Goal: Information Seeking & Learning: Find specific fact

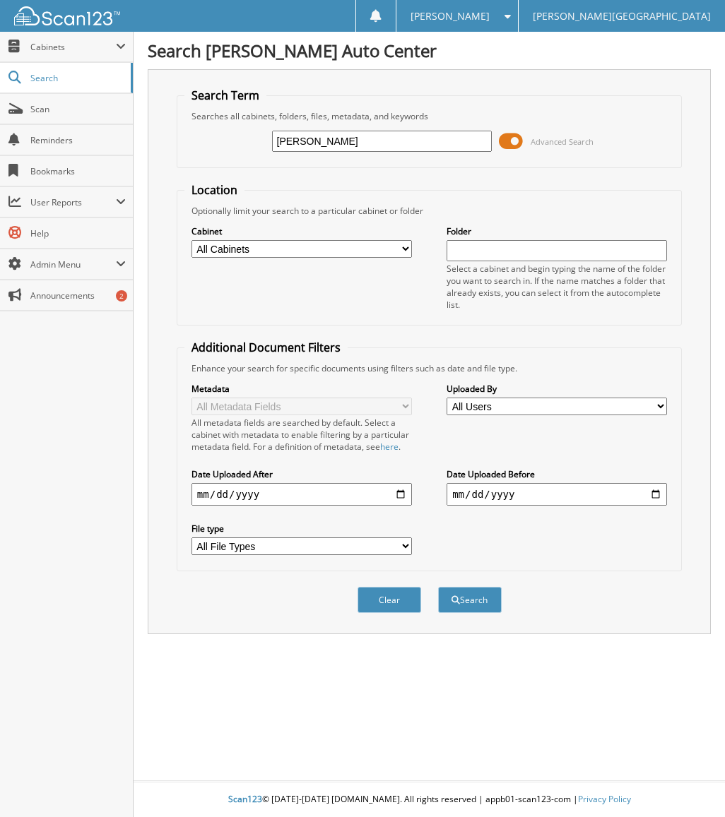
type input "ray steele"
click at [438, 587] on button "Search" at bounding box center [470, 600] width 64 height 26
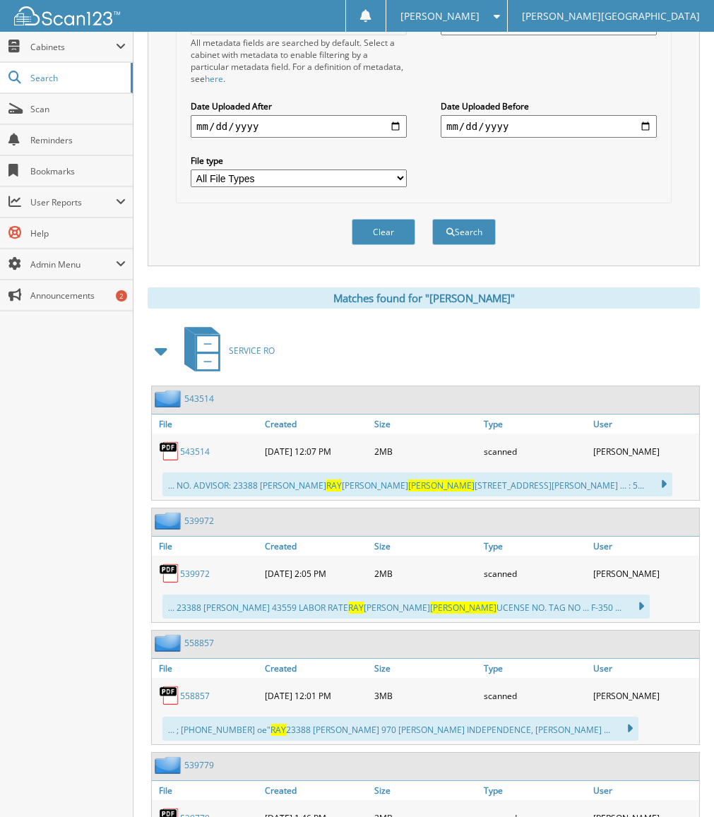
scroll to position [353, 0]
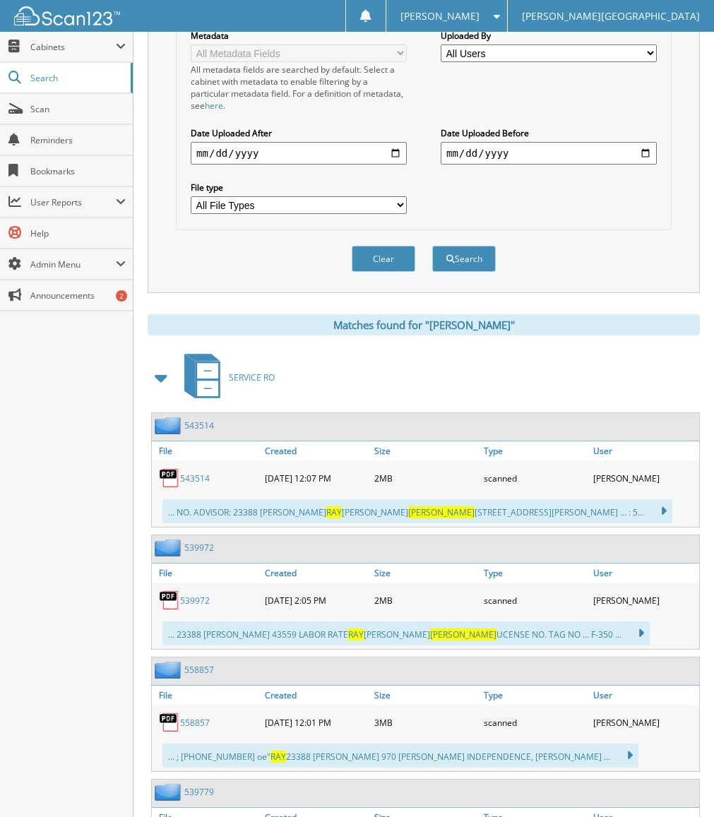
click at [163, 372] on span at bounding box center [162, 377] width 20 height 25
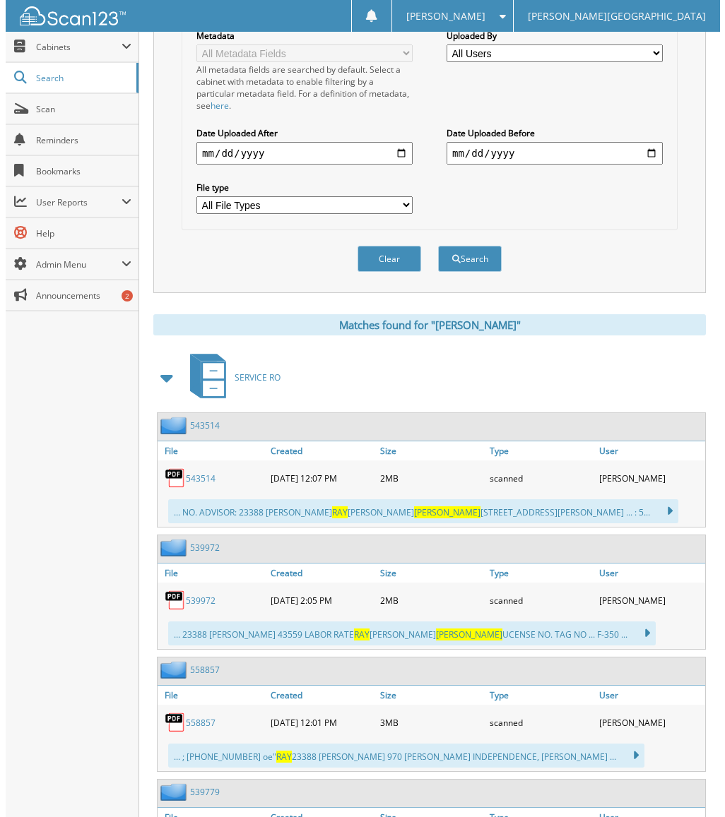
scroll to position [0, 0]
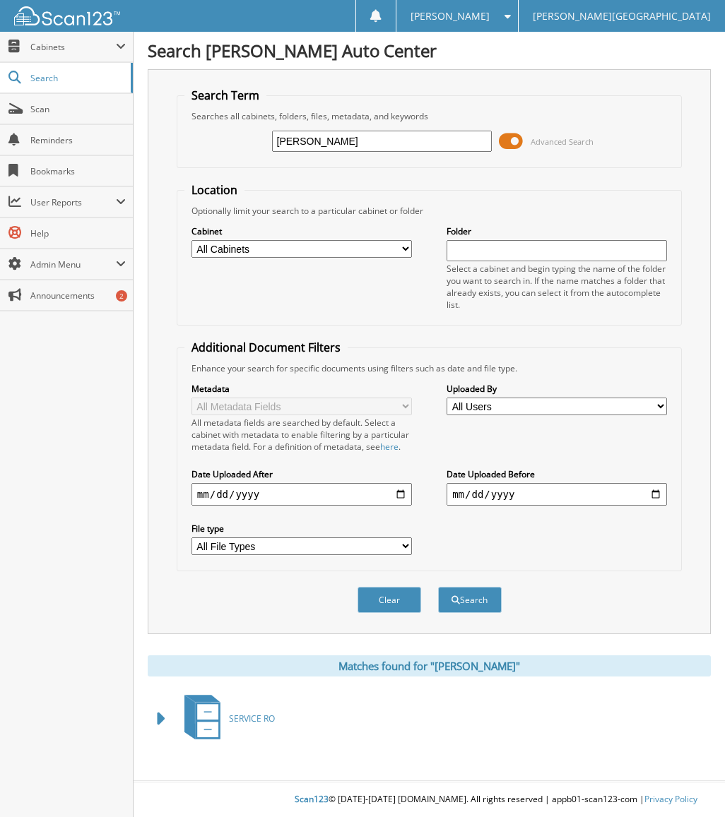
drag, startPoint x: 348, startPoint y: 145, endPoint x: 264, endPoint y: 152, distance: 84.3
click at [264, 152] on div "[PERSON_NAME] Advanced Search" at bounding box center [428, 141] width 489 height 38
type input "23r220"
click at [438, 587] on button "Search" at bounding box center [470, 600] width 64 height 26
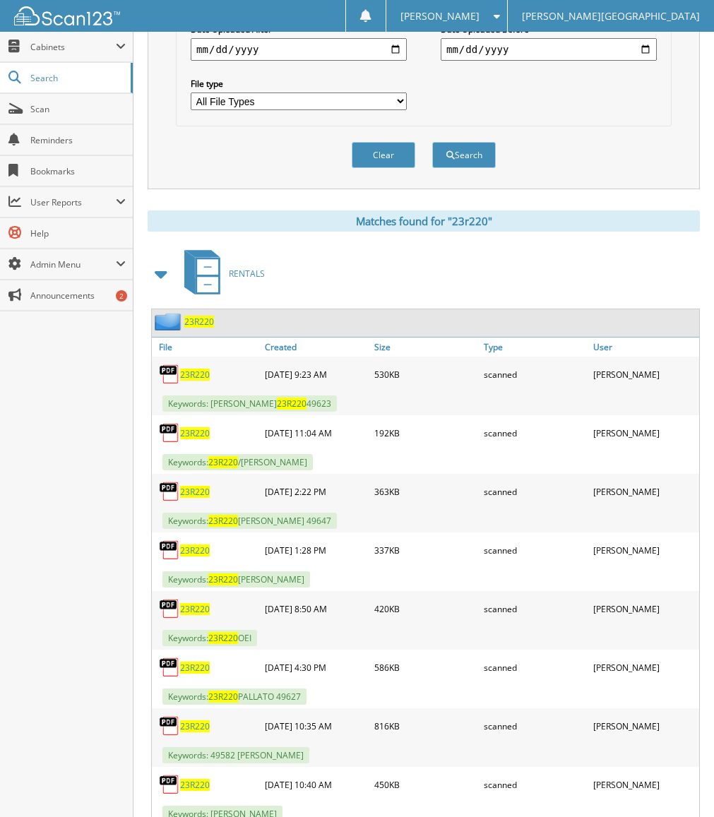
scroll to position [494, 0]
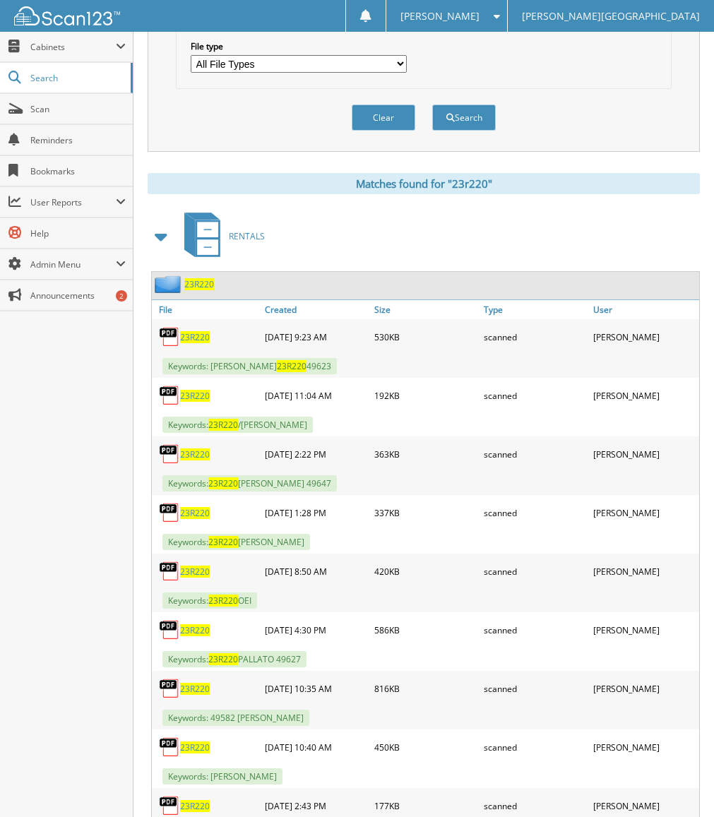
click at [198, 453] on span "23R220" at bounding box center [195, 454] width 30 height 12
